Goal: Transaction & Acquisition: Book appointment/travel/reservation

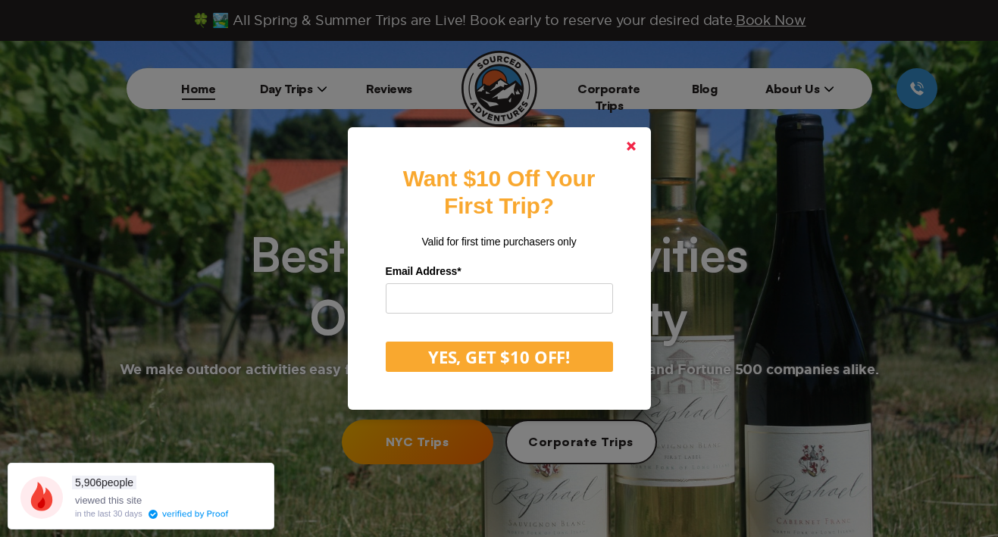
click at [630, 145] on polygon at bounding box center [630, 146] width 9 height 9
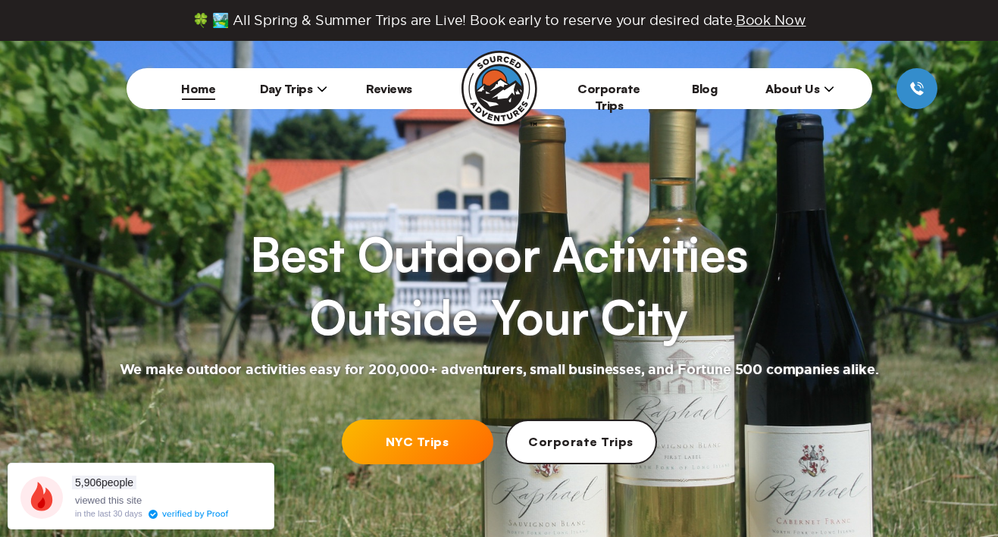
click at [387, 438] on link "NYC Trips" at bounding box center [417, 442] width 151 height 45
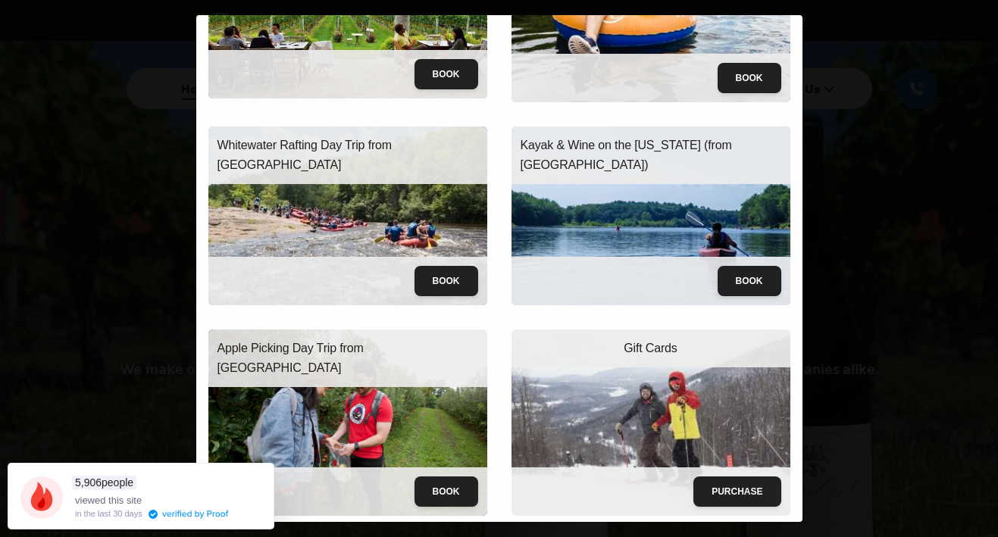
scroll to position [165, 0]
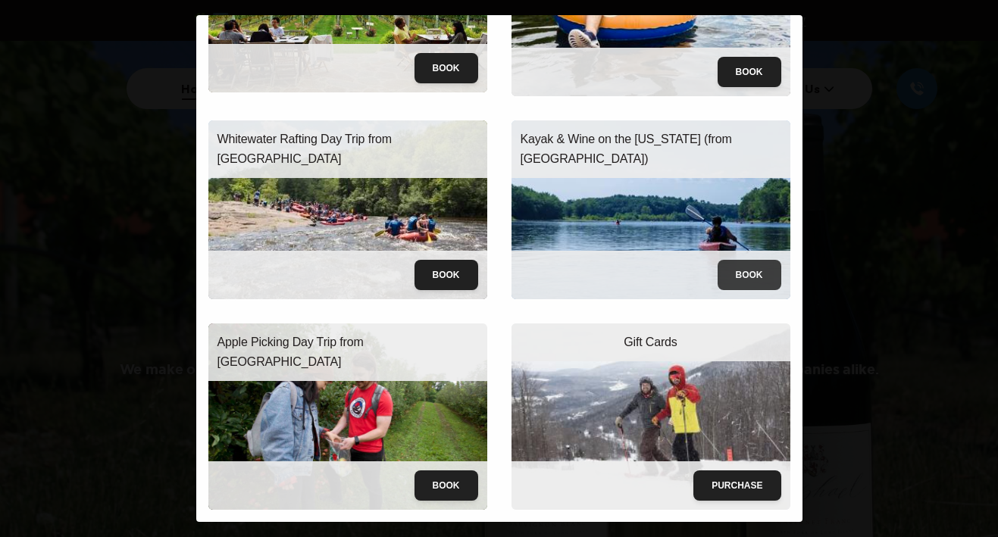
click at [719, 260] on button "Book" at bounding box center [749, 275] width 64 height 30
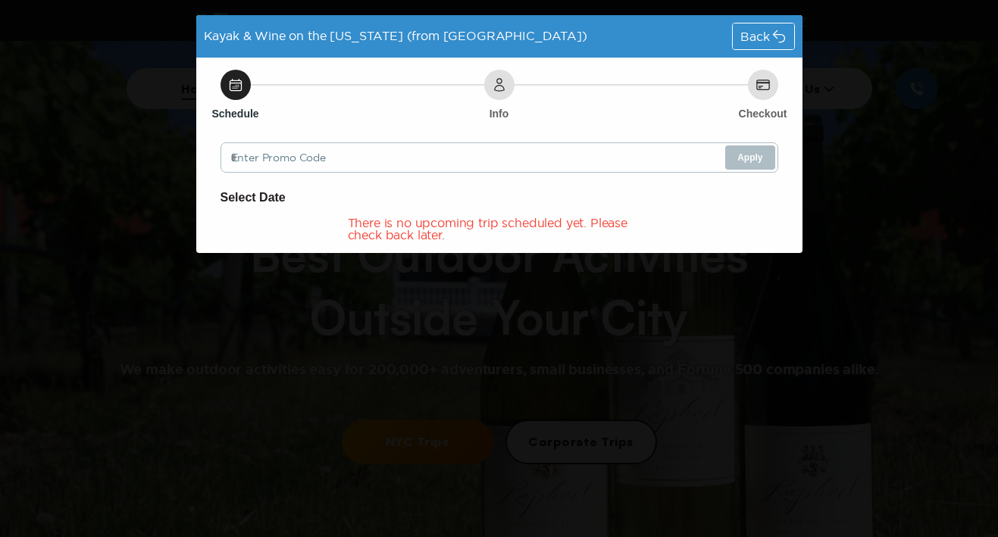
click at [740, 36] on span "Back" at bounding box center [754, 36] width 29 height 12
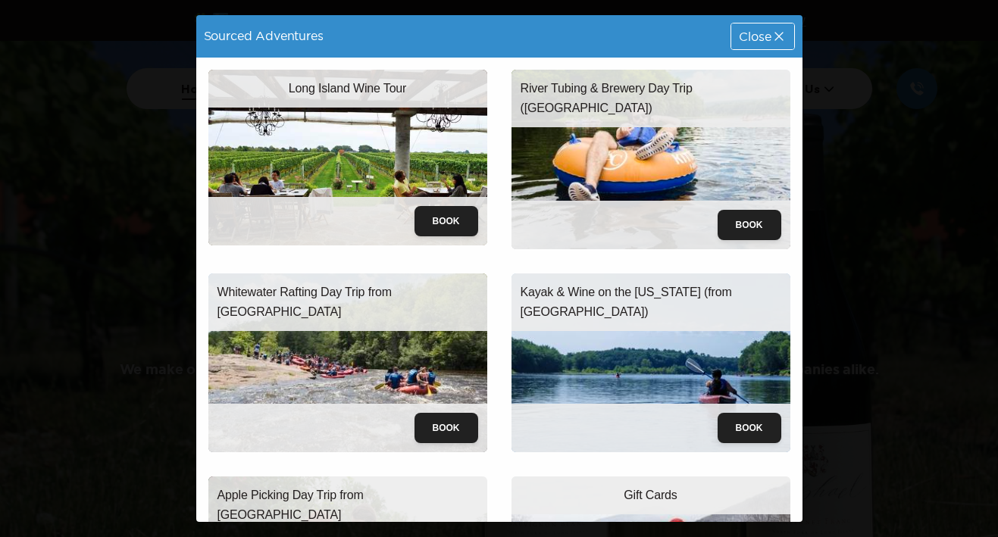
click at [738, 42] on span "Close" at bounding box center [754, 36] width 32 height 12
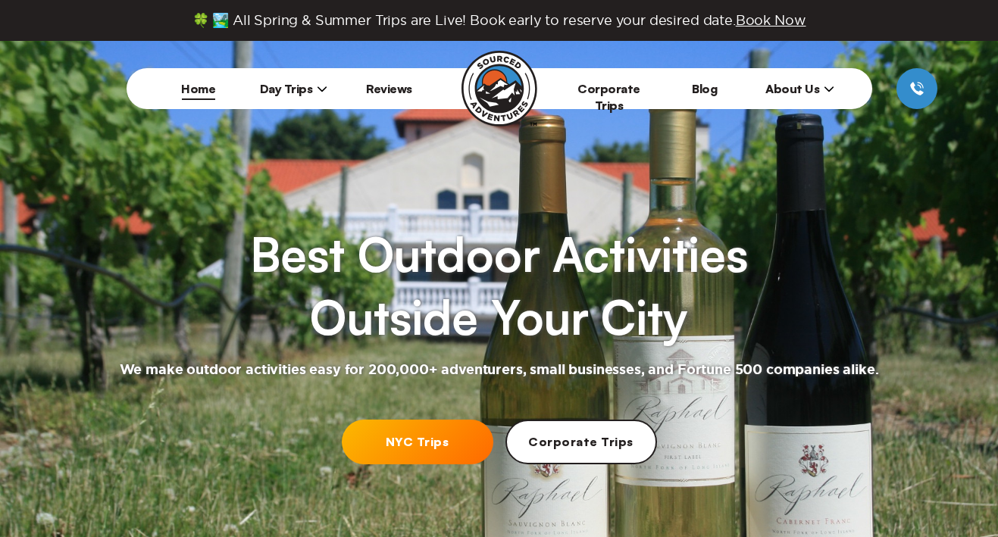
click at [320, 89] on icon at bounding box center [321, 88] width 9 height 5
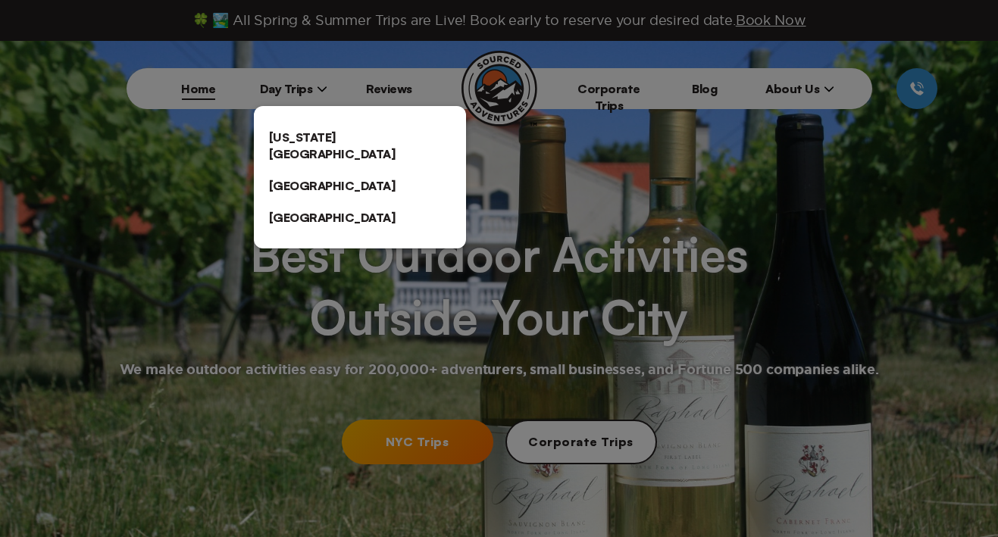
click at [310, 138] on link "[US_STATE][GEOGRAPHIC_DATA]" at bounding box center [360, 145] width 212 height 48
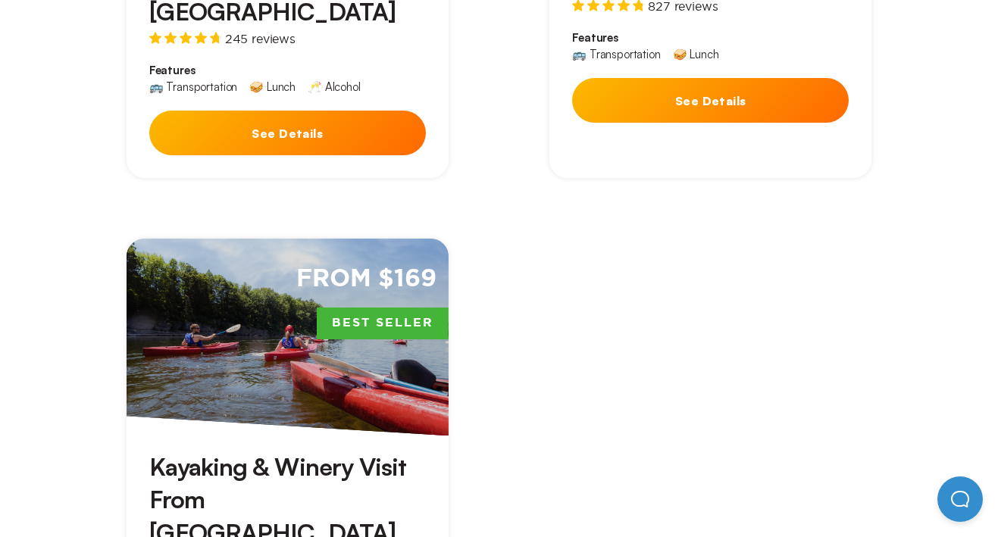
scroll to position [1442, 0]
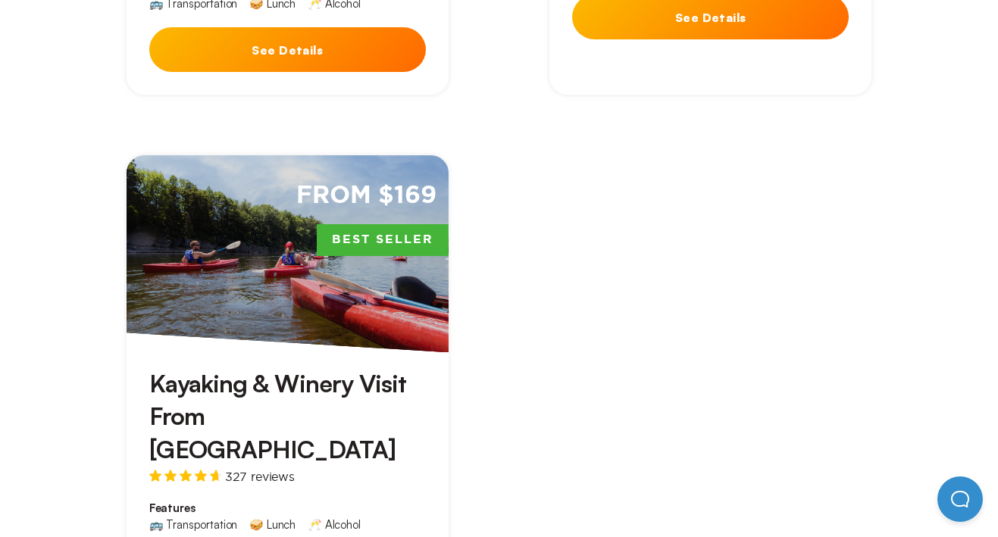
click at [414, 171] on div "From $169 Best Seller" at bounding box center [287, 253] width 322 height 197
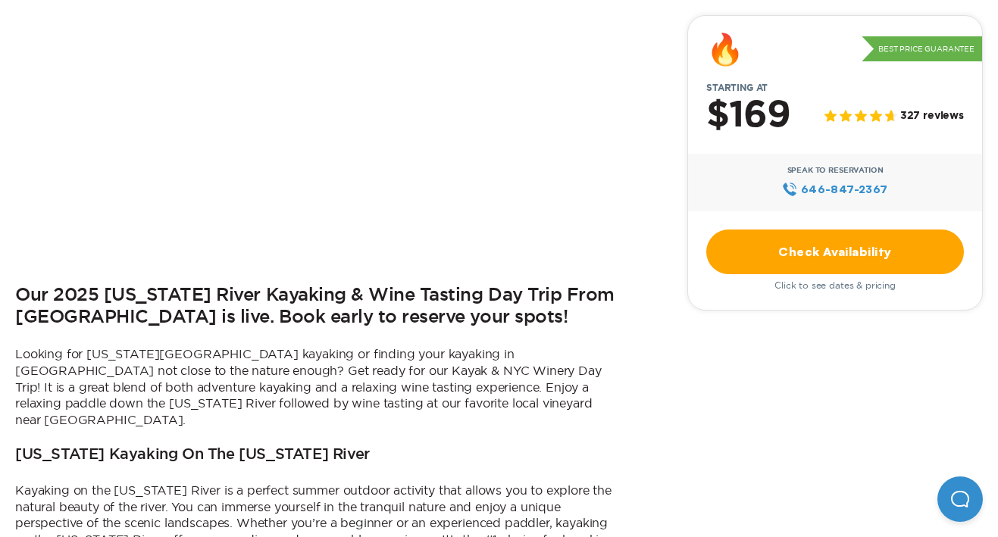
scroll to position [533, 0]
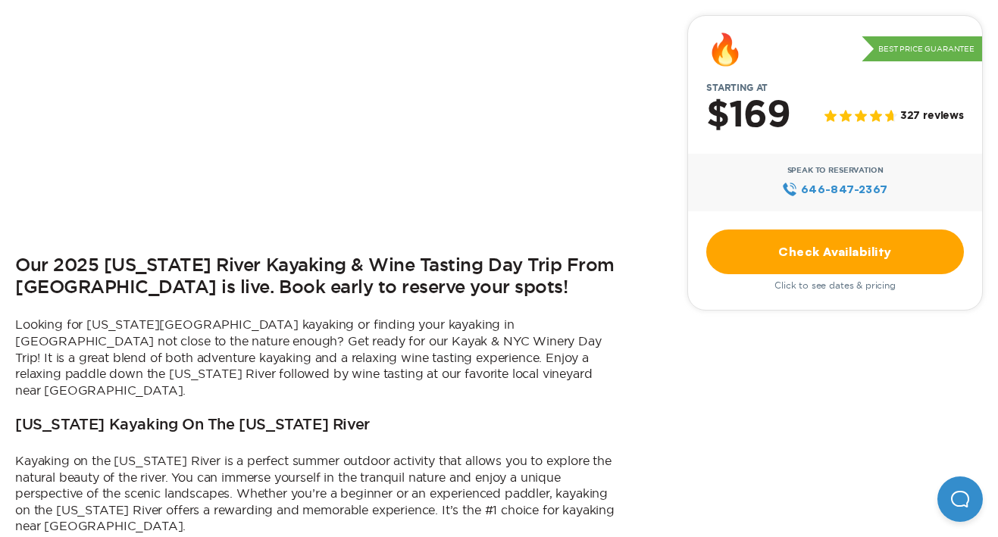
click at [807, 261] on link "Check Availability" at bounding box center [835, 251] width 258 height 45
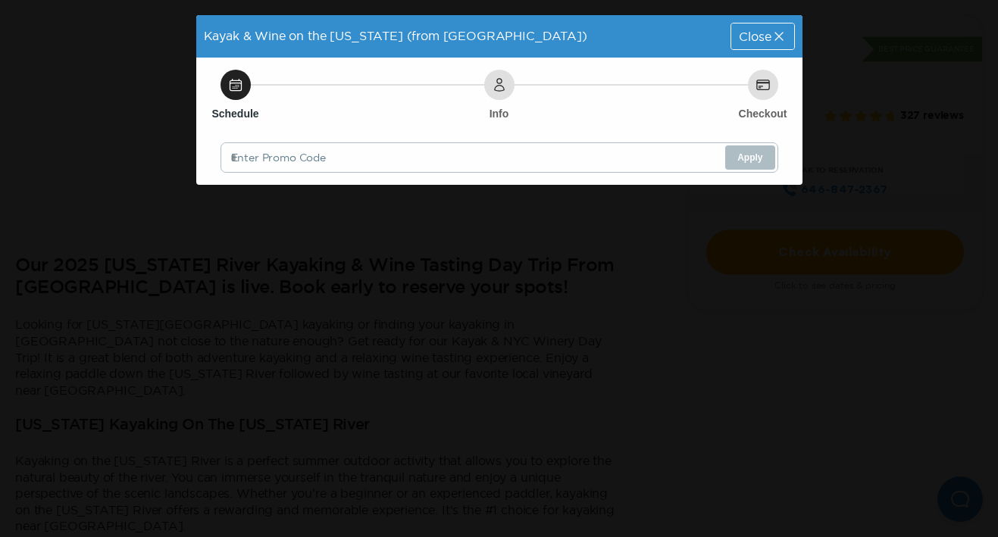
scroll to position [0, 0]
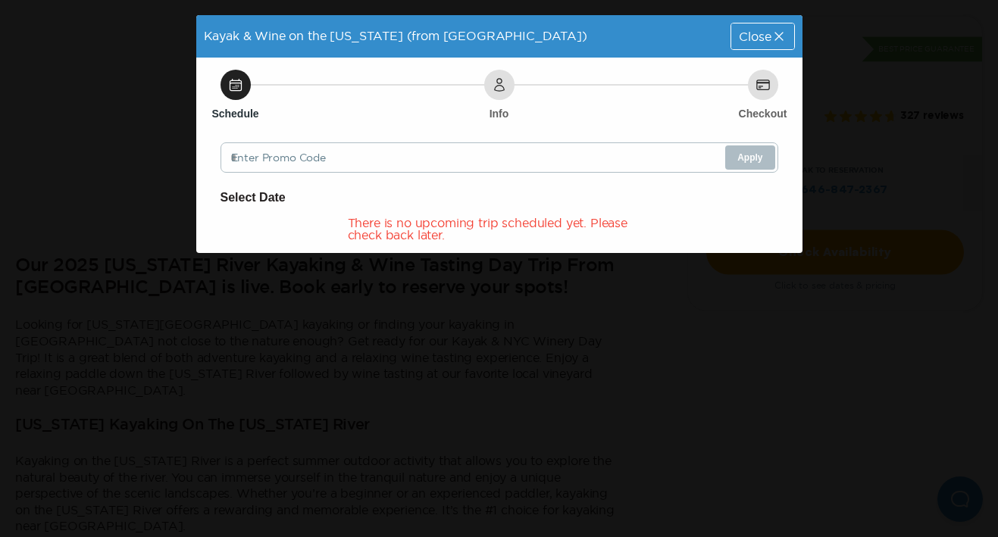
click at [790, 26] on div "Close" at bounding box center [762, 36] width 62 height 26
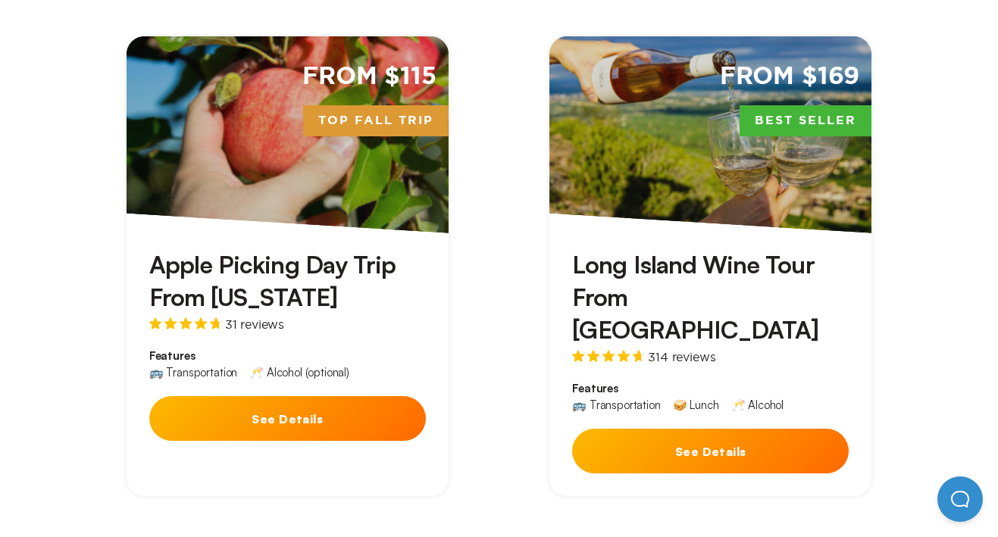
scroll to position [516, 0]
